Goal: Task Accomplishment & Management: Complete application form

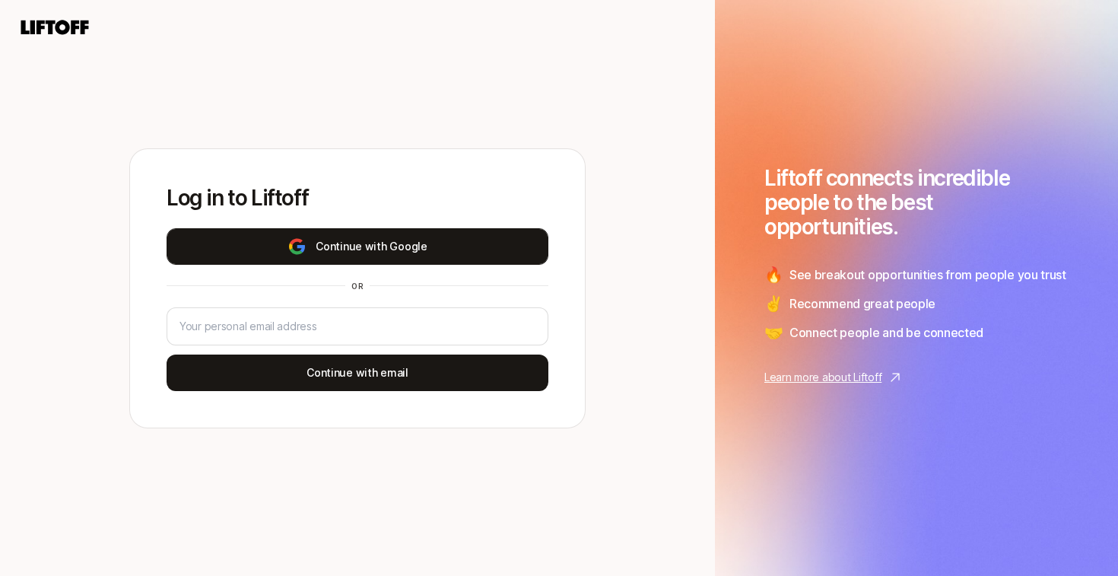
click at [366, 251] on button "Continue with Google" at bounding box center [358, 246] width 382 height 37
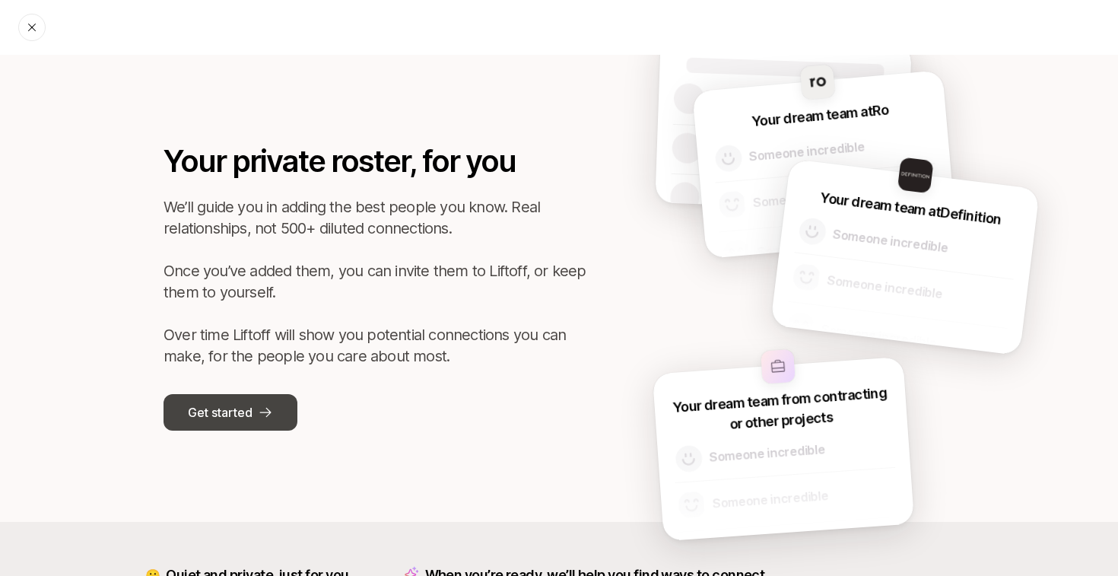
click at [227, 410] on p "Get started" at bounding box center [220, 412] width 64 height 20
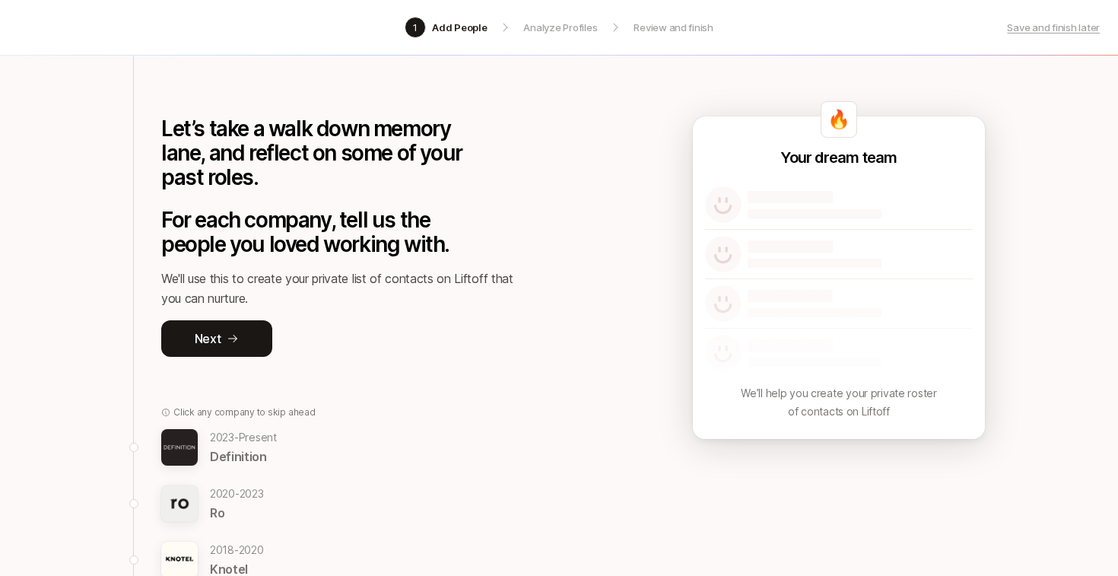
scroll to position [56, 0]
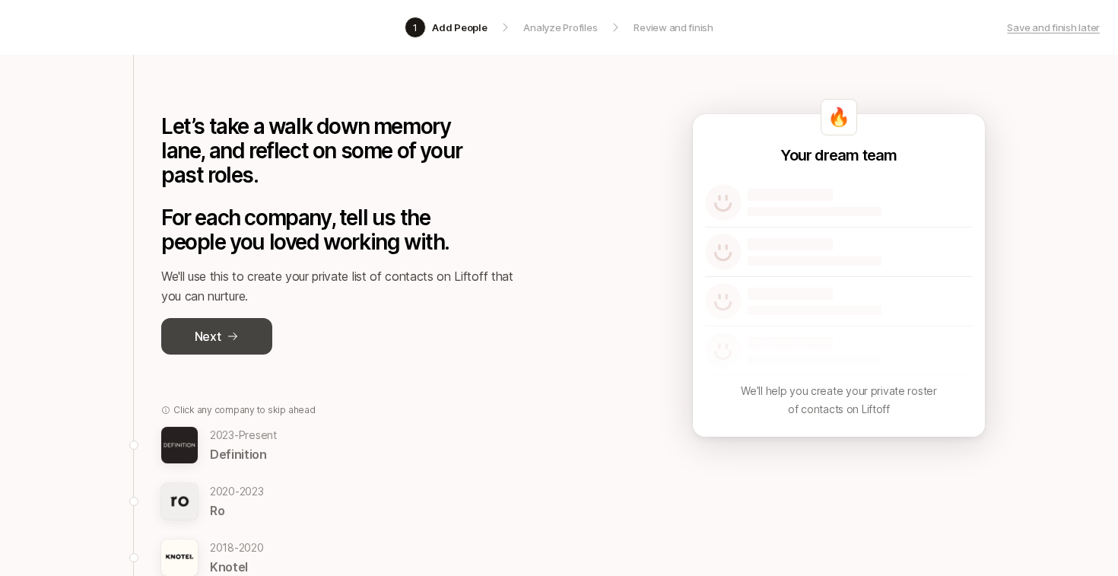
click at [222, 338] on button "Next" at bounding box center [216, 336] width 111 height 37
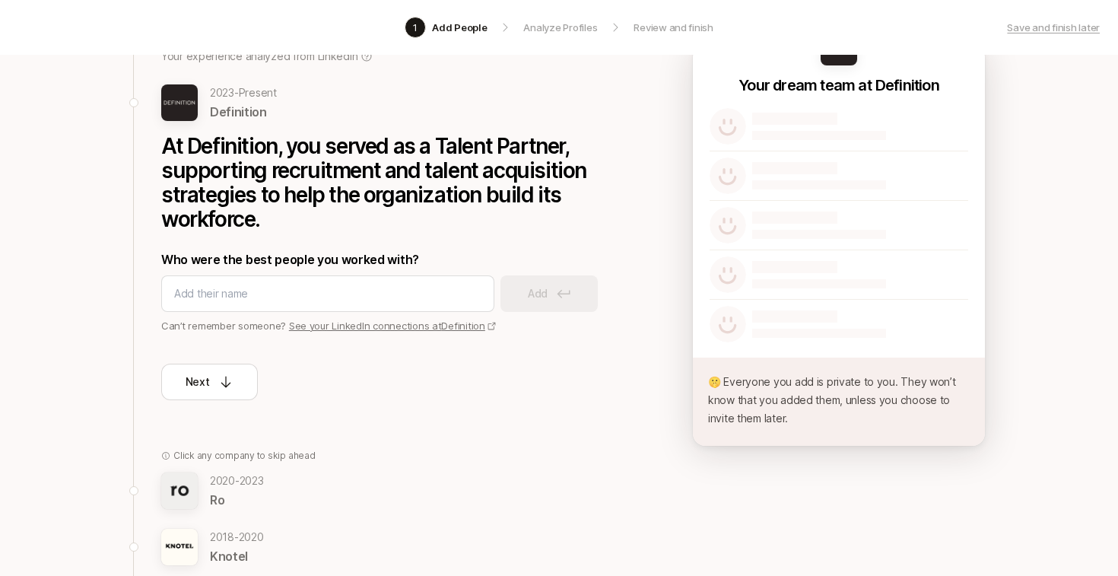
scroll to position [129, 0]
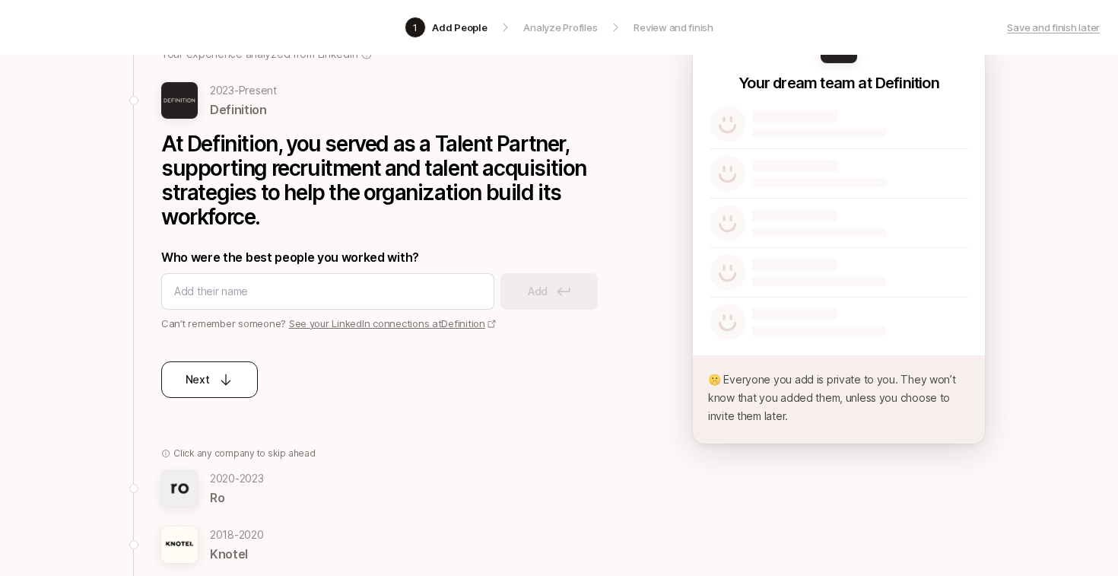
click at [224, 378] on icon at bounding box center [225, 379] width 15 height 15
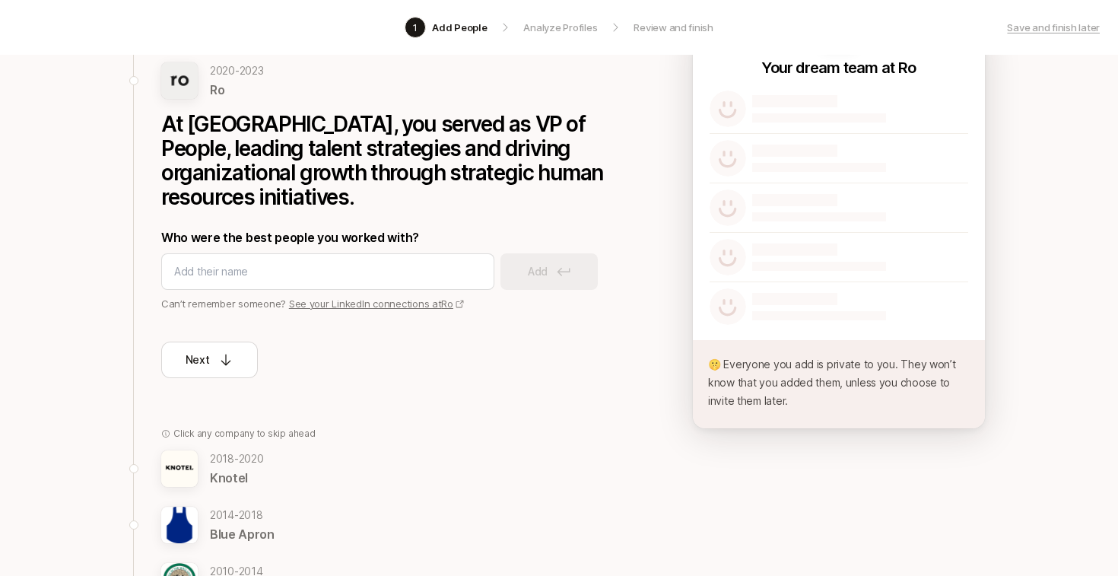
scroll to position [149, 0]
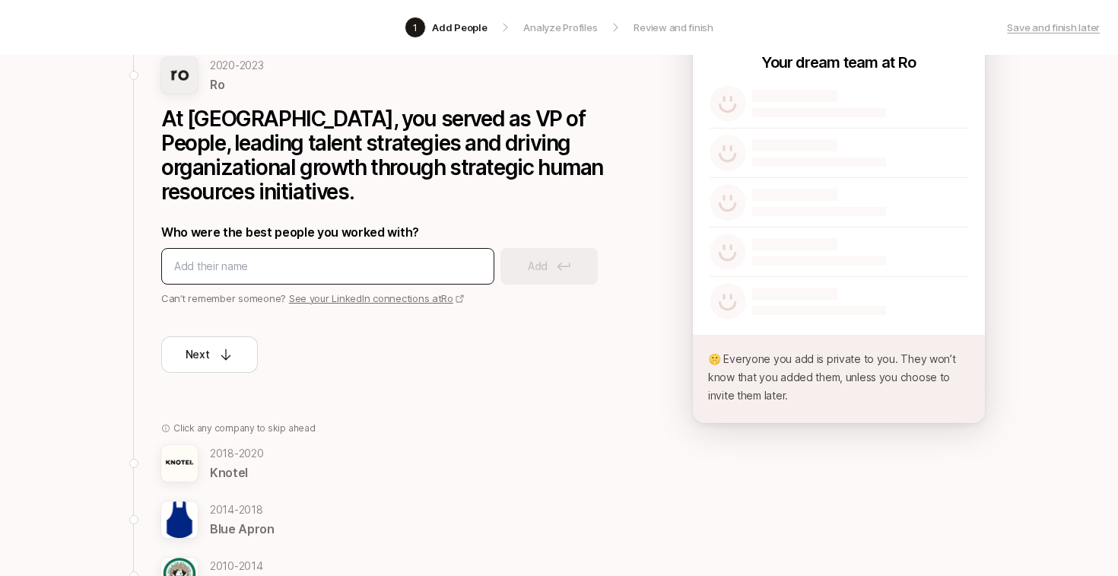
click at [325, 257] on input at bounding box center [327, 266] width 307 height 18
click at [343, 257] on input "[PERSON_NAME]" at bounding box center [327, 266] width 307 height 18
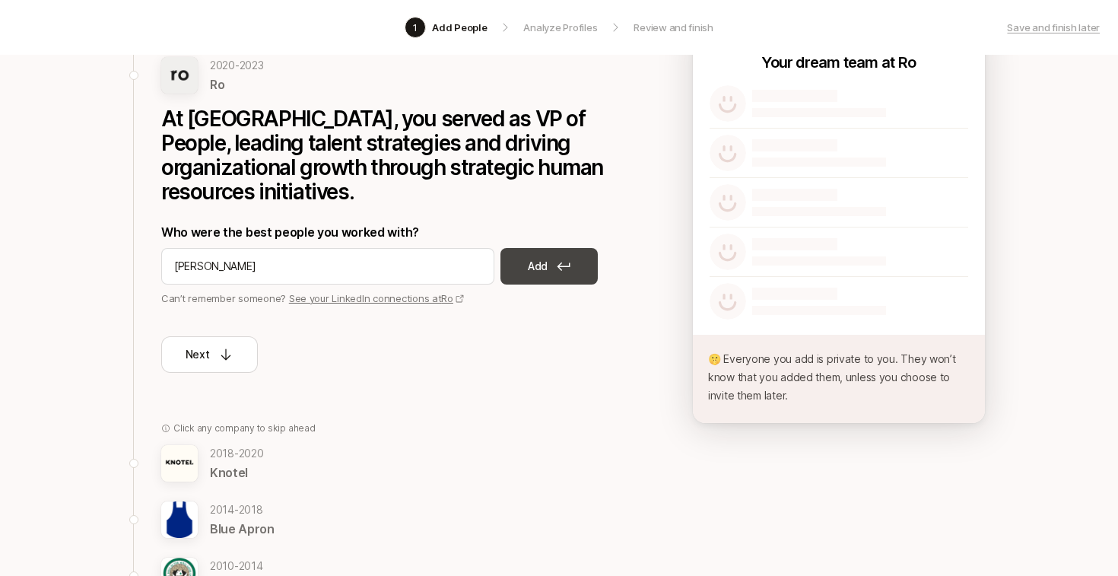
type input "[PERSON_NAME]"
click at [542, 257] on p "Add" at bounding box center [538, 266] width 20 height 18
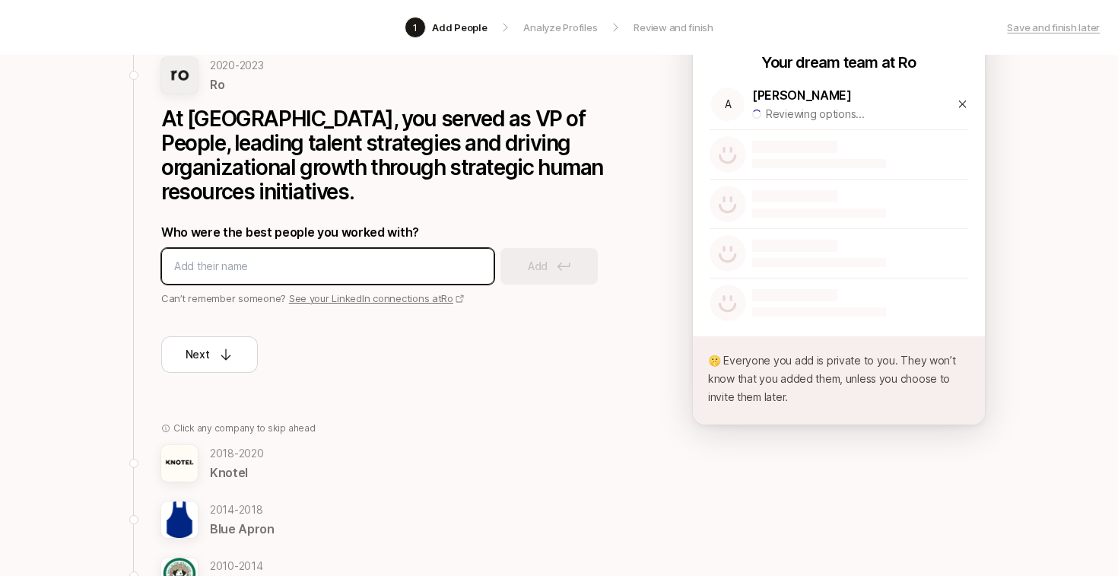
click at [310, 257] on input at bounding box center [327, 266] width 307 height 18
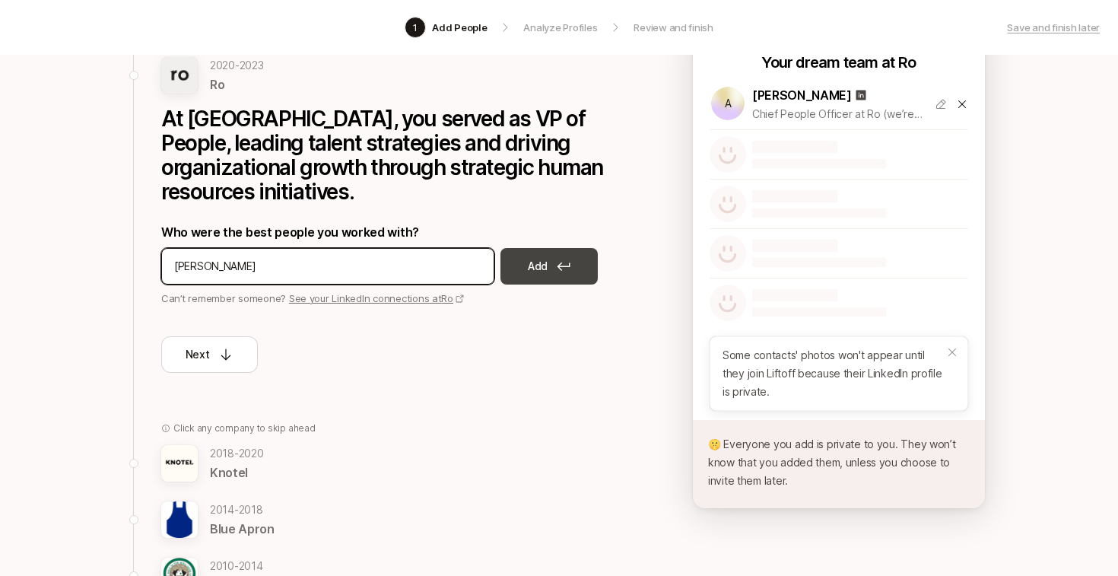
type input "[PERSON_NAME]"
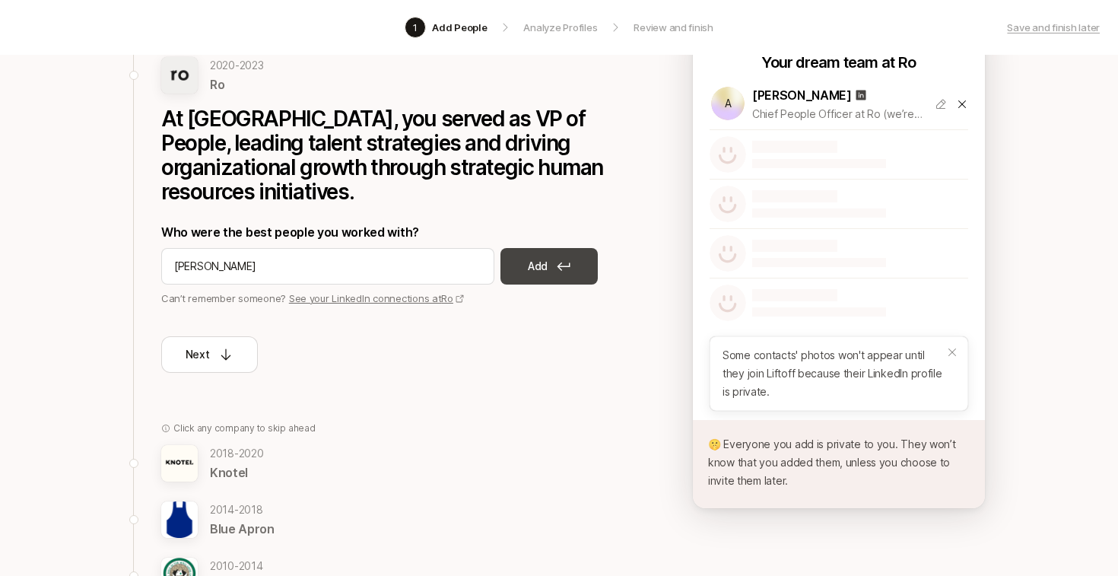
click at [558, 262] on icon at bounding box center [564, 266] width 14 height 9
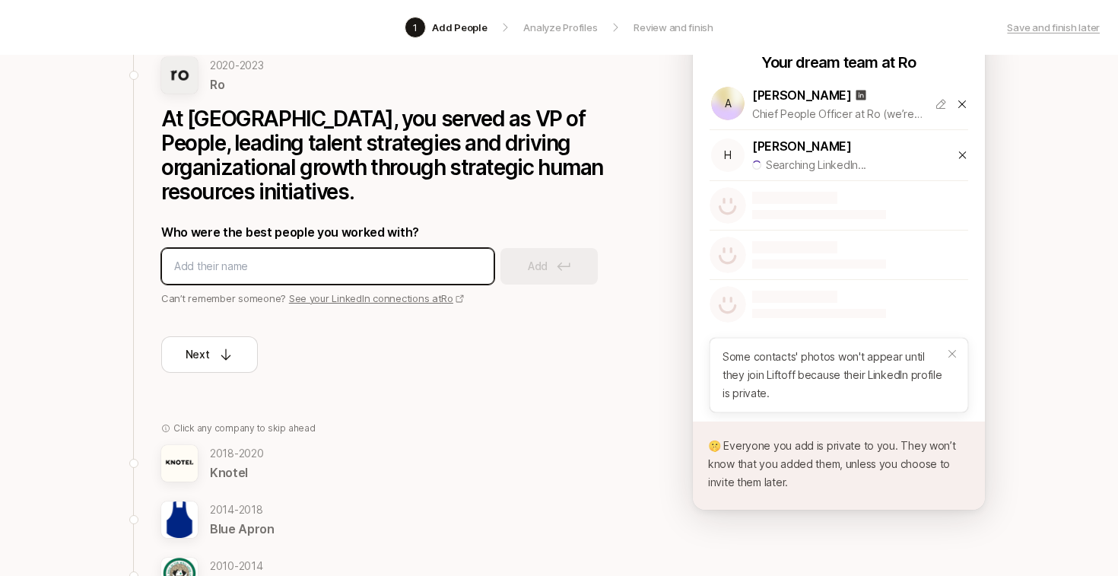
click at [307, 257] on input at bounding box center [327, 266] width 307 height 18
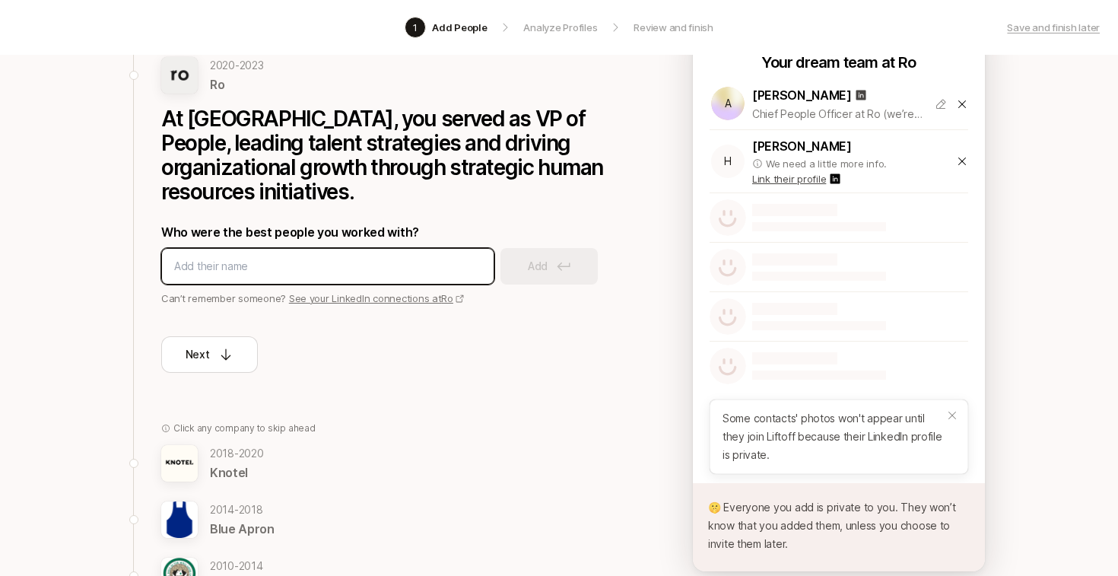
click at [307, 257] on input at bounding box center [327, 266] width 307 height 18
type input "[PERSON_NAME]"
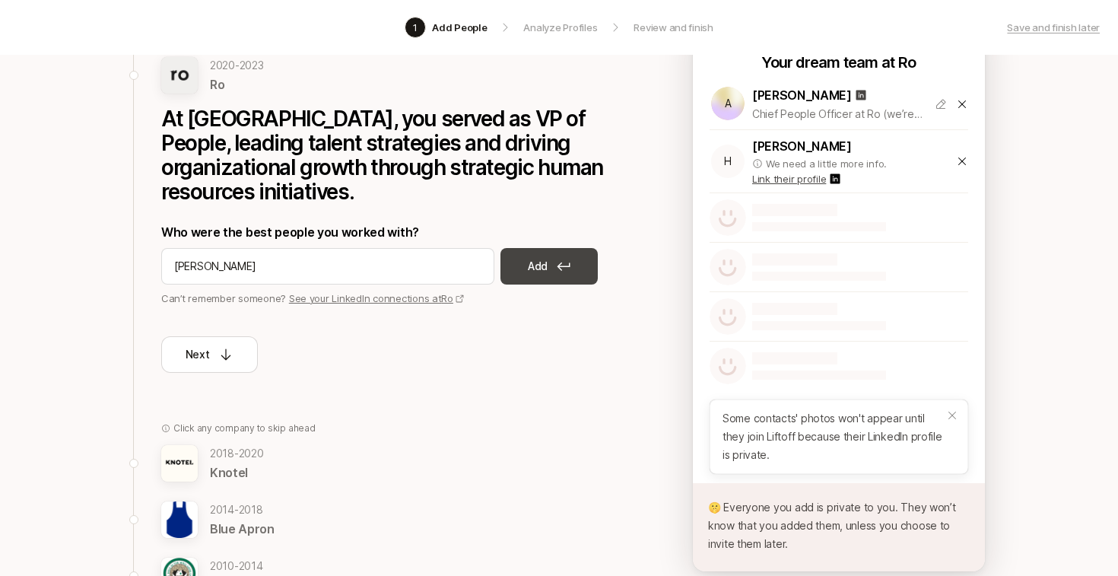
click at [510, 248] on button "Add" at bounding box center [548, 266] width 97 height 37
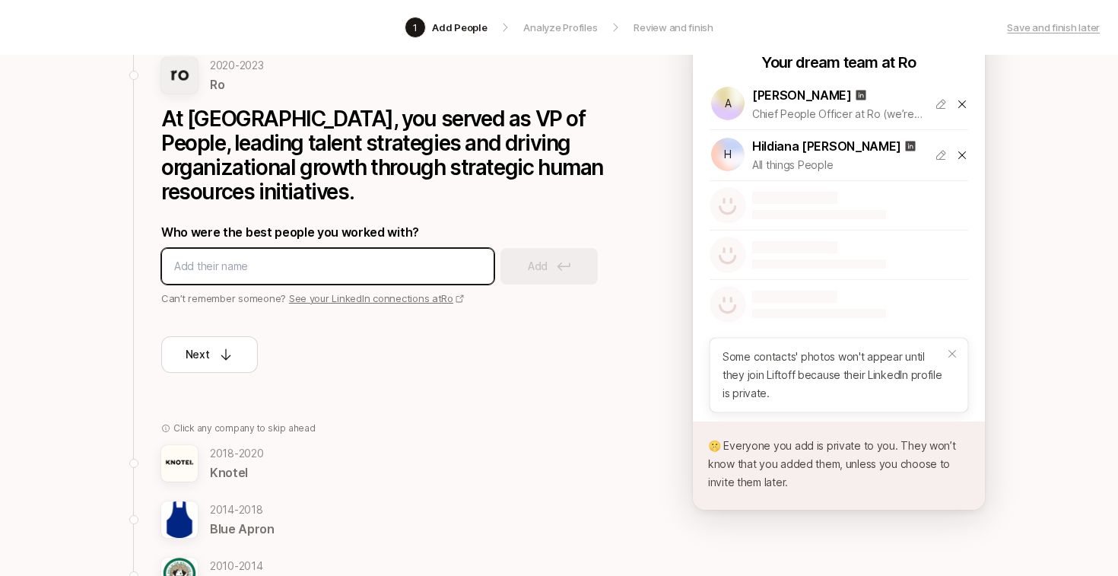
click at [357, 257] on input at bounding box center [327, 266] width 307 height 18
type input "[PERSON_NAME]"
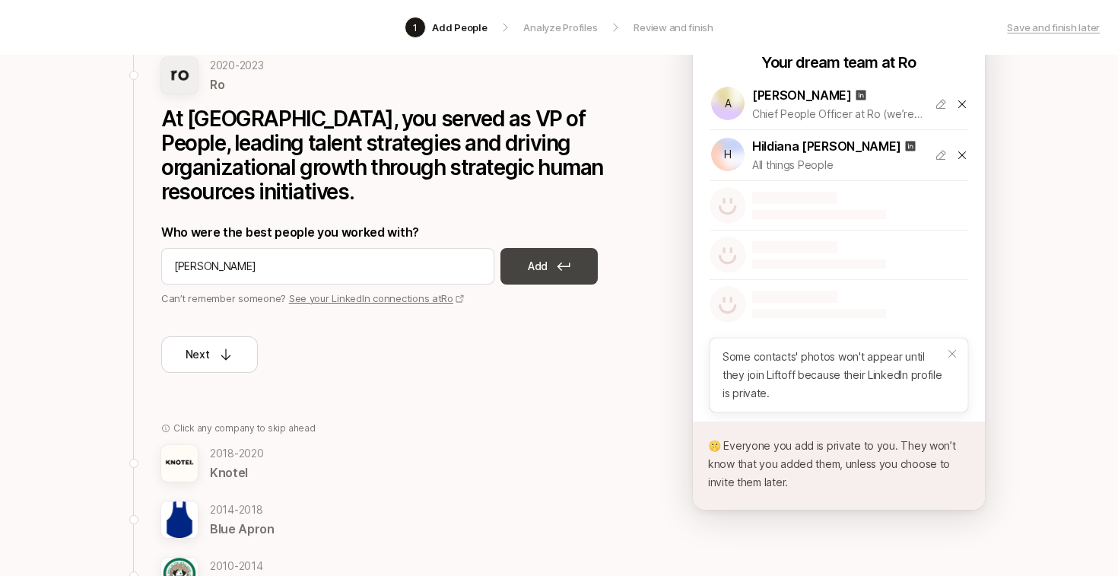
click at [556, 248] on button "Add" at bounding box center [548, 266] width 97 height 37
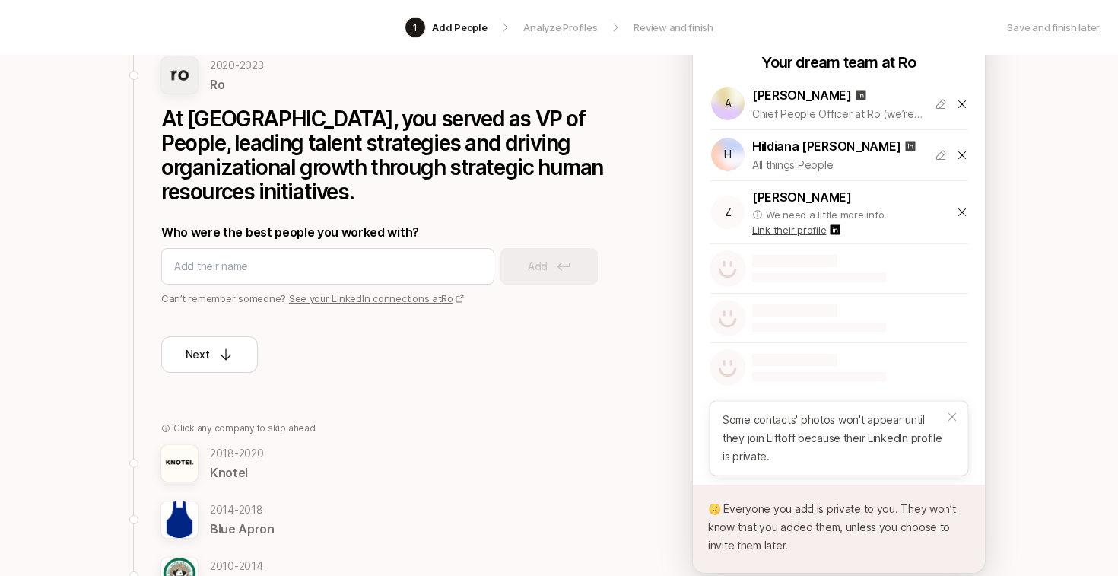
click at [964, 206] on icon at bounding box center [962, 212] width 12 height 12
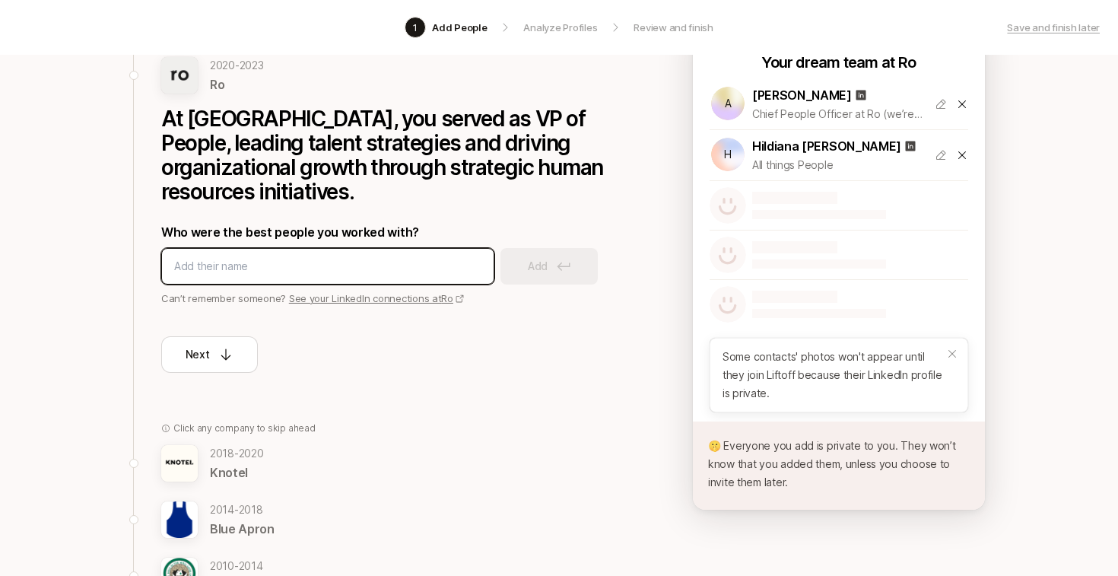
click at [369, 257] on input at bounding box center [327, 266] width 307 height 18
type input "[PERSON_NAME]"
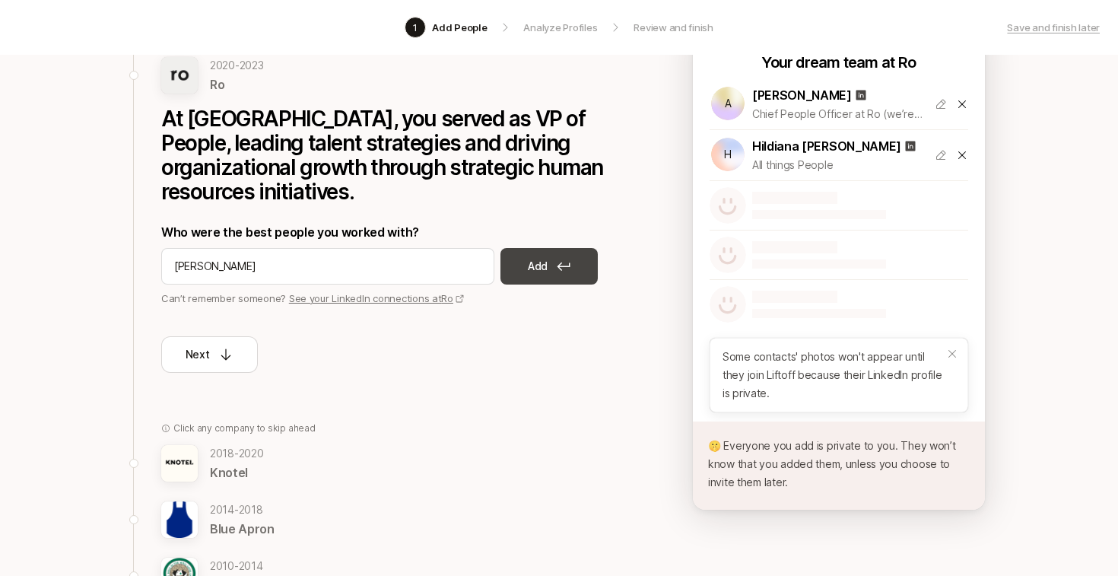
click at [553, 248] on button "Add" at bounding box center [548, 266] width 97 height 37
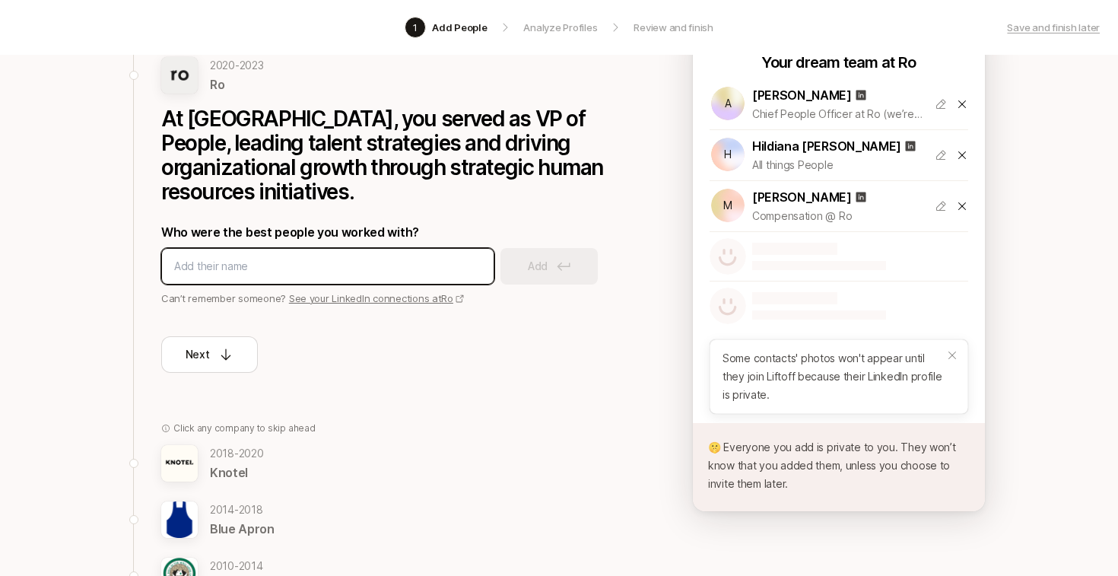
click at [417, 257] on input at bounding box center [327, 266] width 307 height 18
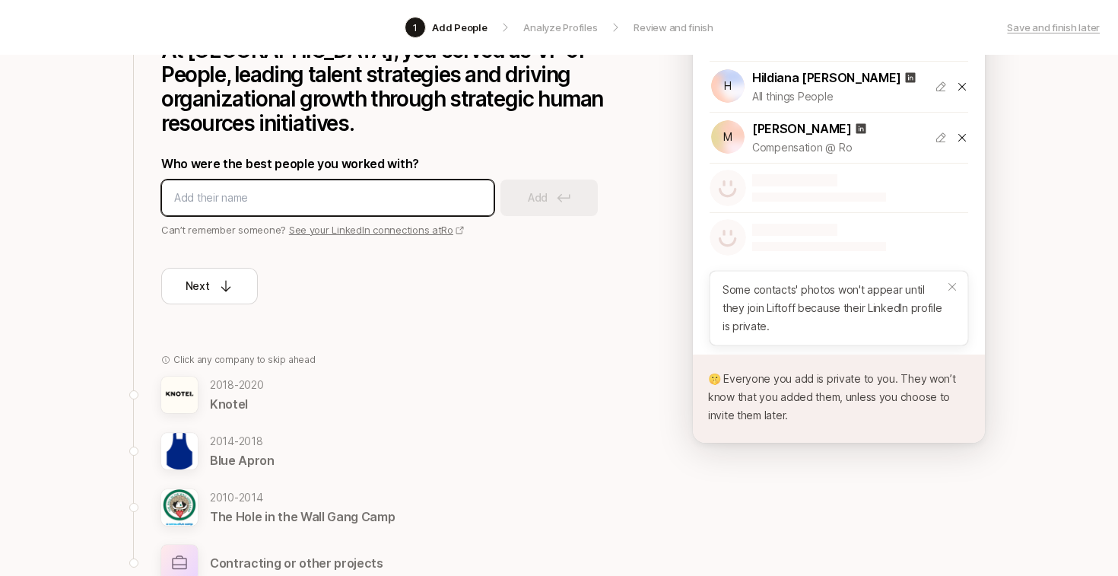
scroll to position [217, 0]
click at [344, 189] on input at bounding box center [327, 198] width 307 height 18
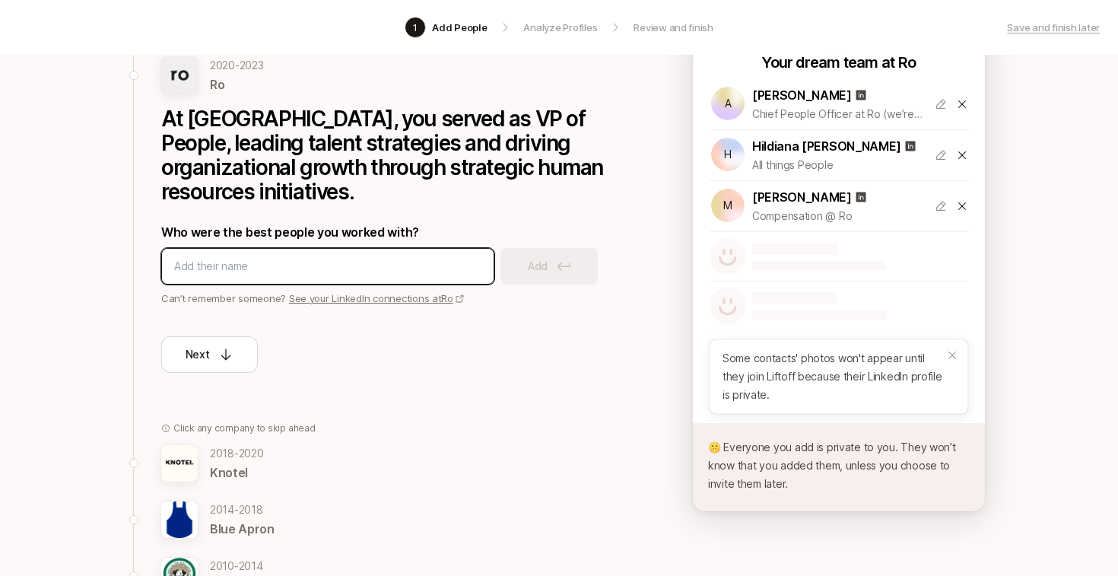
scroll to position [152, 0]
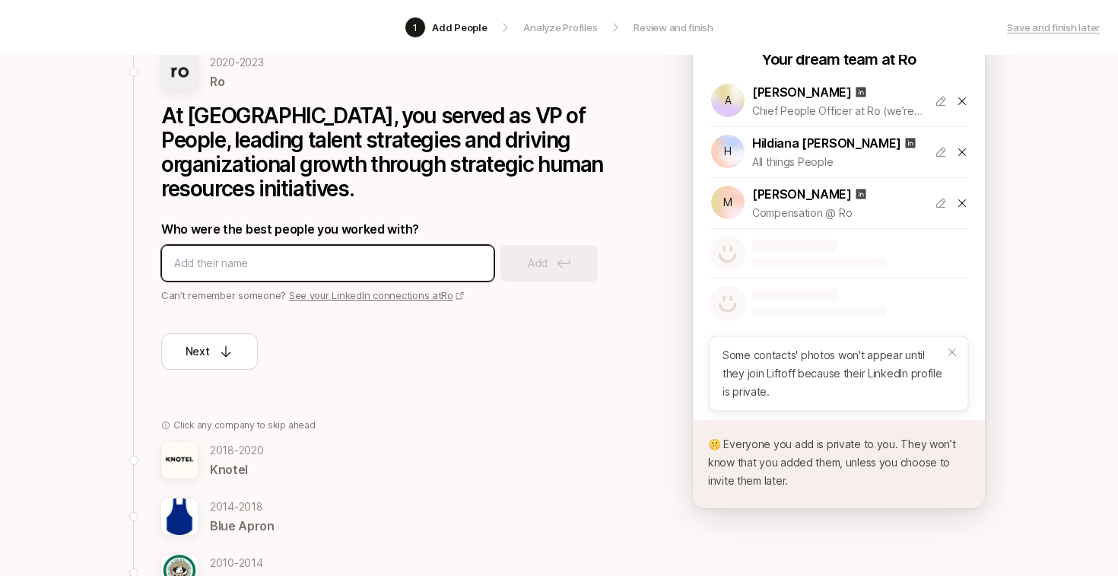
click at [313, 254] on input at bounding box center [327, 263] width 307 height 18
type input "[PERSON_NAME]"
